Goal: Task Accomplishment & Management: Manage account settings

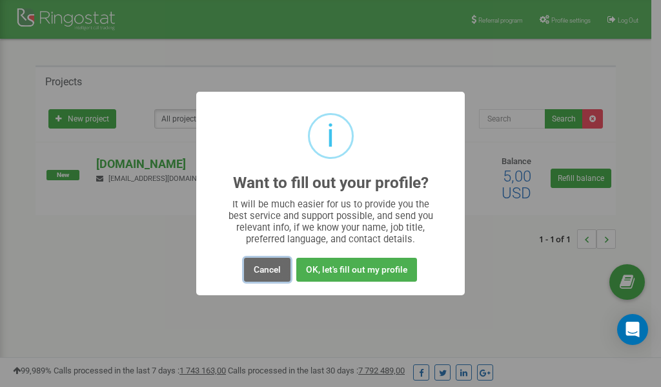
click at [271, 270] on button "Cancel" at bounding box center [267, 269] width 46 height 24
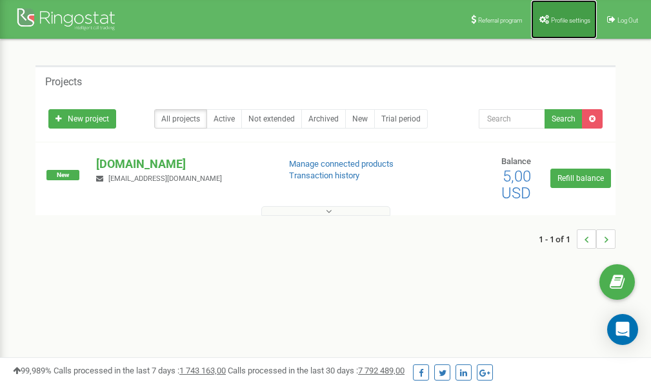
click at [562, 19] on span "Profile settings" at bounding box center [570, 20] width 39 height 7
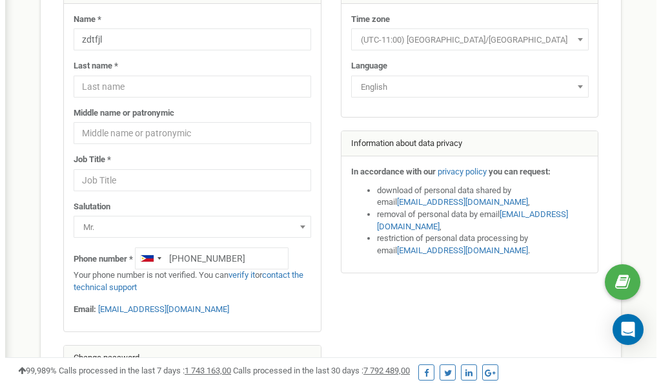
scroll to position [210, 0]
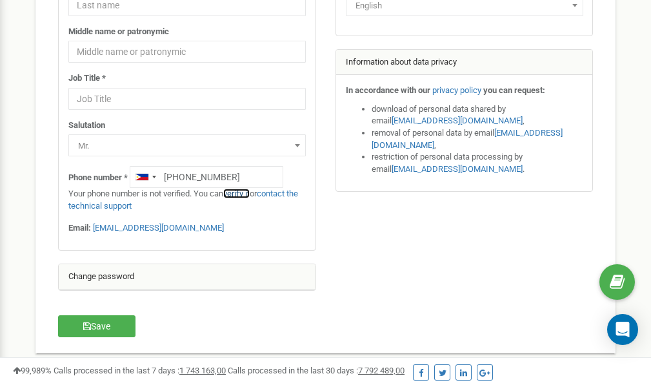
click at [239, 194] on link "verify it" at bounding box center [236, 193] width 26 height 10
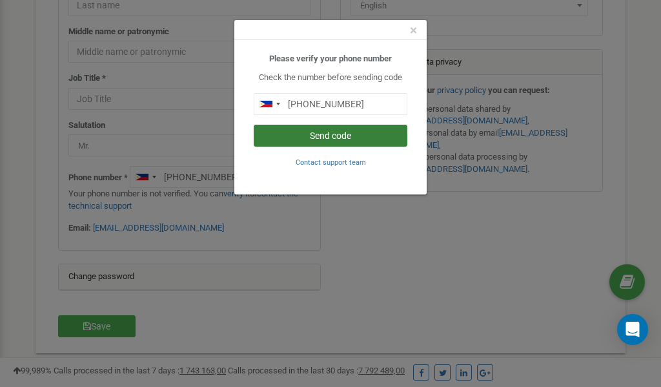
click at [342, 136] on button "Send code" at bounding box center [331, 136] width 154 height 22
